Goal: Check status: Check status

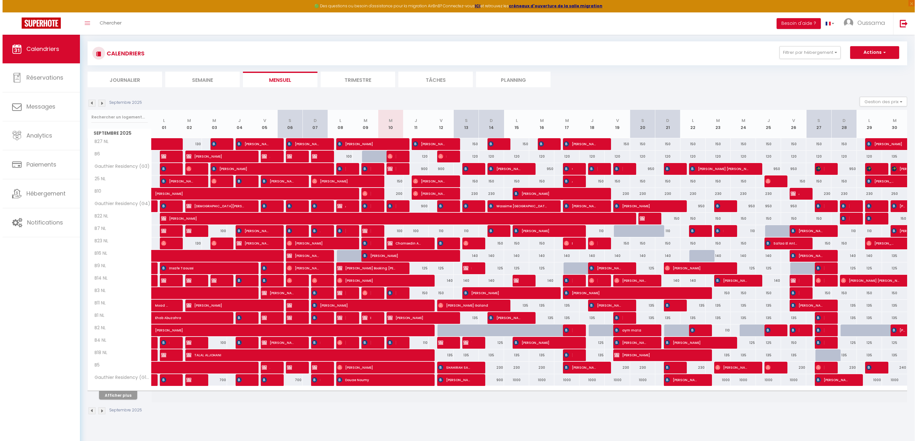
scroll to position [33, 0]
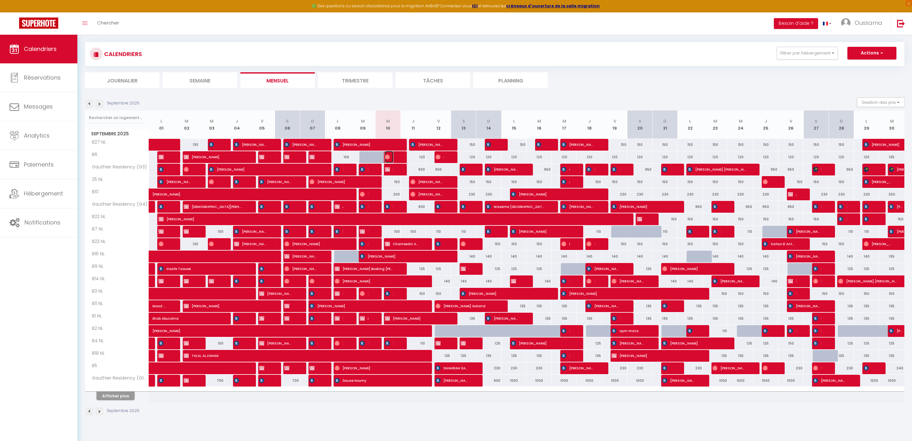
click at [393, 157] on span "[PERSON_NAME]" at bounding box center [389, 157] width 8 height 12
select select "OK"
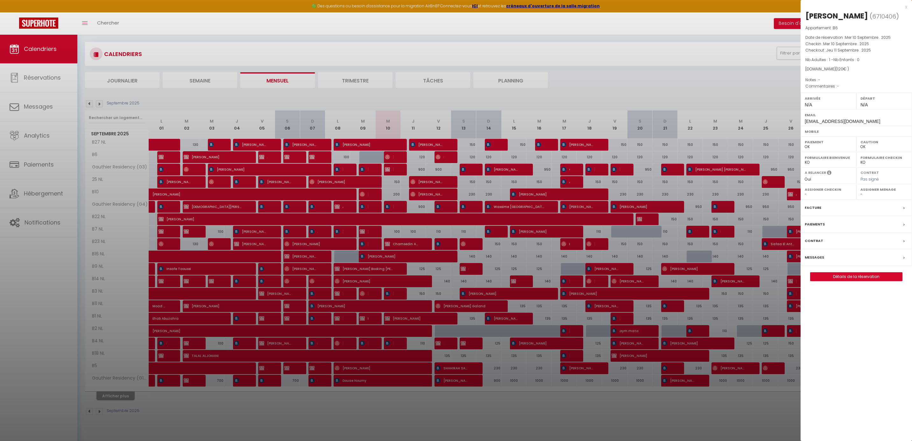
click at [393, 156] on div at bounding box center [456, 220] width 912 height 441
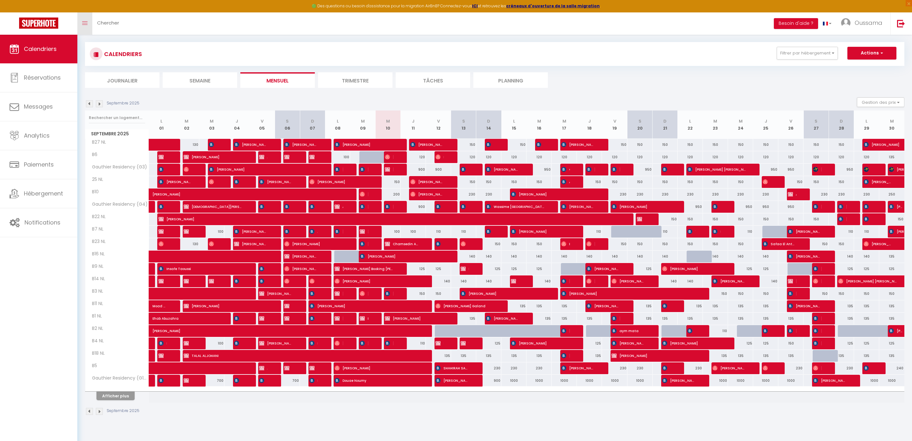
click at [89, 19] on link "Toggle menubar" at bounding box center [84, 23] width 15 height 22
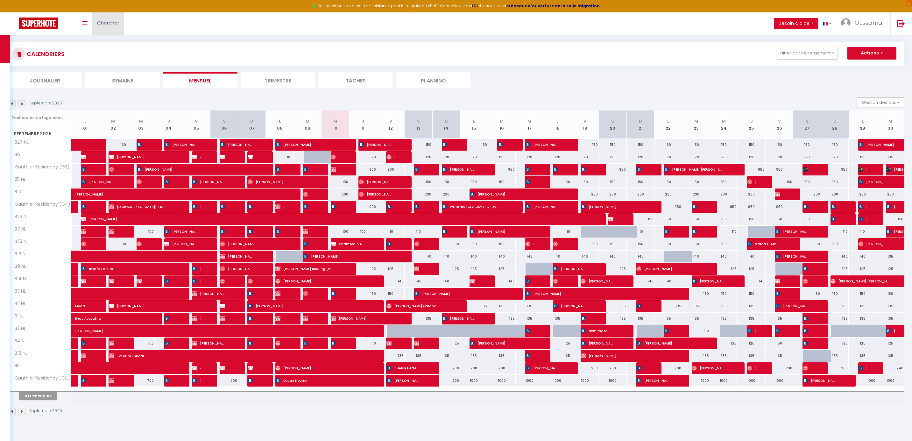
click at [103, 28] on link "Chercher" at bounding box center [108, 23] width 32 height 22
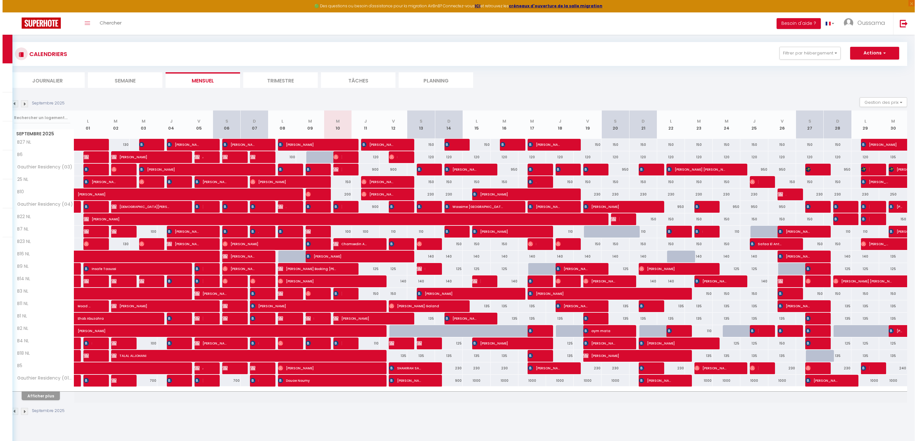
paste input "+212522981939"
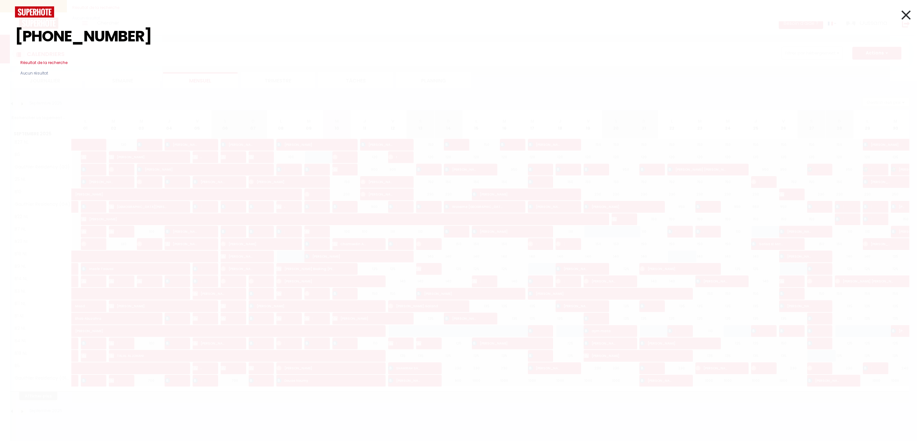
type input "+212522981939"
